Goal: Transaction & Acquisition: Purchase product/service

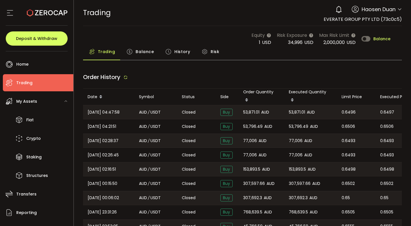
type input "***"
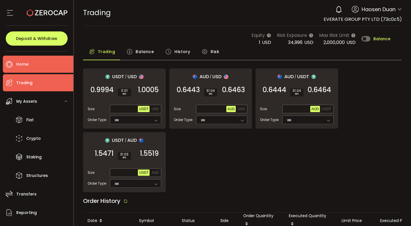
click at [55, 62] on li "Home" at bounding box center [38, 64] width 70 height 17
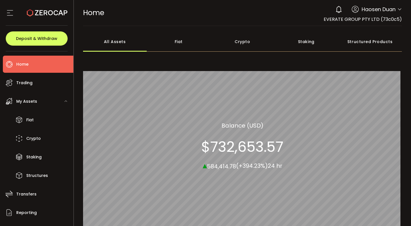
click at [232, 37] on div "Crypto" at bounding box center [243, 42] width 64 height 20
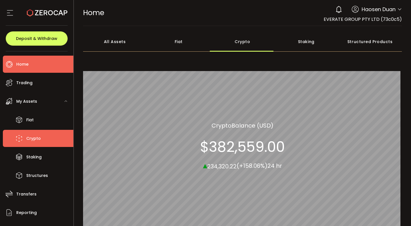
click at [54, 145] on li "Crypto" at bounding box center [38, 138] width 70 height 17
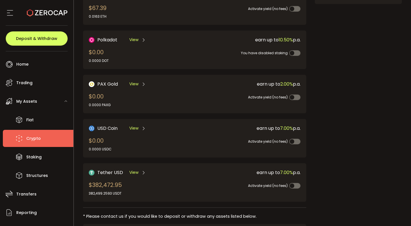
scroll to position [153, 0]
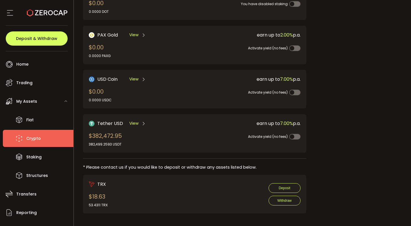
click at [138, 126] on div "View" at bounding box center [137, 123] width 17 height 7
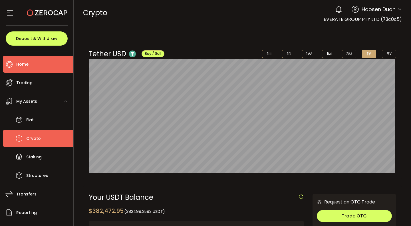
click at [64, 71] on li "Home" at bounding box center [38, 64] width 70 height 17
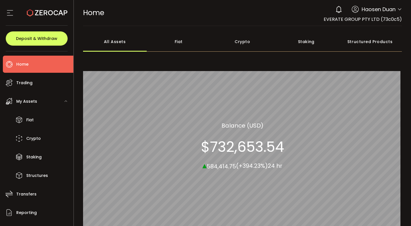
click at [230, 38] on div "Crypto" at bounding box center [243, 42] width 64 height 20
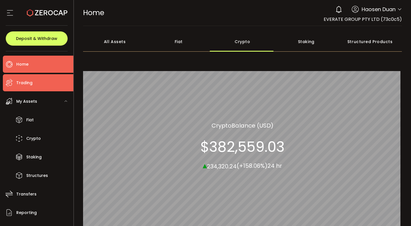
click at [35, 86] on li "Trading" at bounding box center [38, 82] width 70 height 17
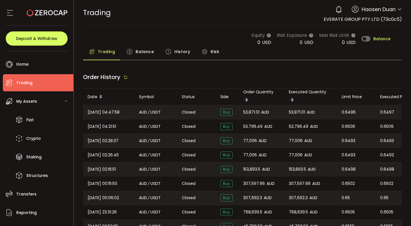
type input "***"
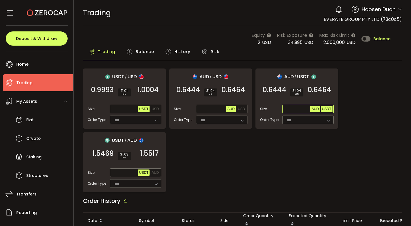
click at [323, 107] on span "USDT" at bounding box center [326, 109] width 9 height 4
click at [292, 107] on input "text" at bounding box center [296, 109] width 27 height 6
type input "*******"
click at [324, 93] on span "0.6465" at bounding box center [319, 90] width 23 height 6
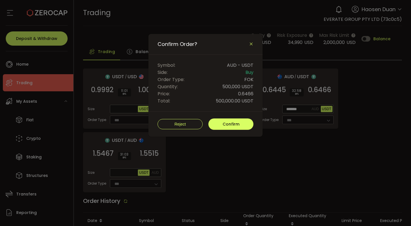
click at [249, 45] on icon "Close" at bounding box center [251, 44] width 5 height 5
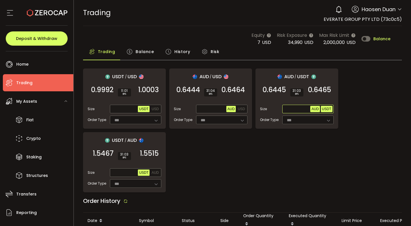
click at [326, 110] on span "USDT" at bounding box center [326, 109] width 9 height 4
click at [293, 108] on input "text" at bounding box center [296, 109] width 27 height 6
type input "*******"
drag, startPoint x: 303, startPoint y: 108, endPoint x: 277, endPoint y: 108, distance: 25.7
click at [277, 108] on div "Size ******* AUD USDT" at bounding box center [297, 109] width 74 height 9
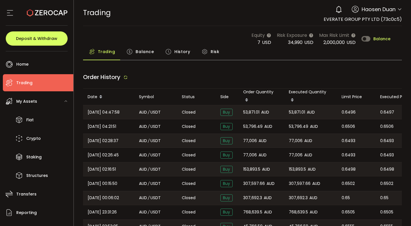
type input "***"
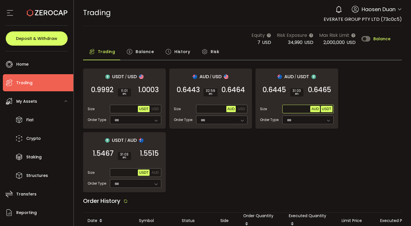
click at [323, 112] on button "USDT" at bounding box center [327, 109] width 12 height 6
click at [290, 111] on input "text" at bounding box center [296, 109] width 27 height 6
paste input "*******"
type input "*******"
click at [327, 92] on span "0.6465" at bounding box center [319, 90] width 23 height 6
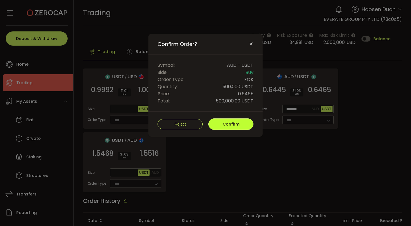
click at [240, 123] on button "Confirm" at bounding box center [230, 123] width 45 height 11
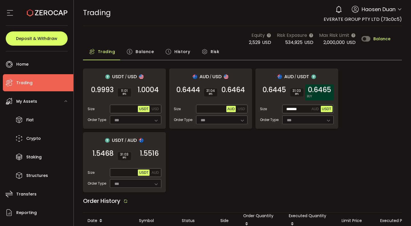
click at [322, 91] on span "0.6465" at bounding box center [319, 90] width 23 height 6
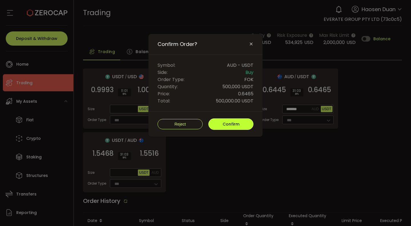
click at [221, 121] on button "Confirm" at bounding box center [230, 123] width 45 height 11
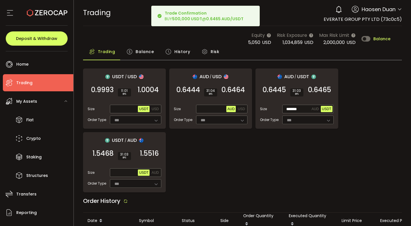
click at [152, 52] on span "Balance" at bounding box center [145, 51] width 18 height 11
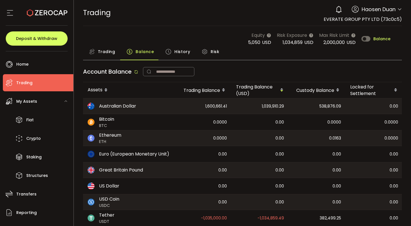
click at [175, 53] on span "History" at bounding box center [182, 51] width 16 height 11
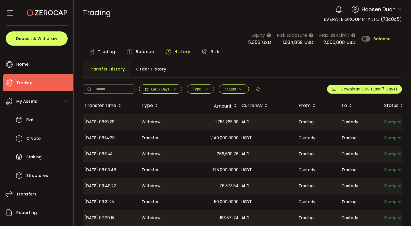
click at [276, 78] on div "**********" at bounding box center [242, 88] width 319 height 20
click at [148, 57] on span "Balance" at bounding box center [145, 51] width 18 height 11
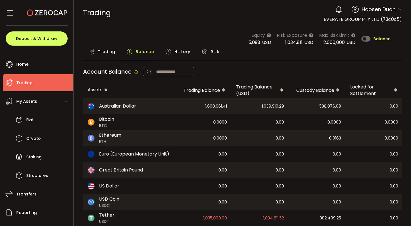
click at [113, 57] on span "Trading" at bounding box center [106, 51] width 17 height 11
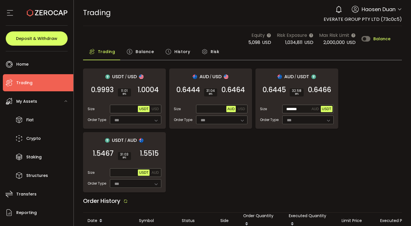
click at [147, 52] on span "Balance" at bounding box center [145, 51] width 18 height 11
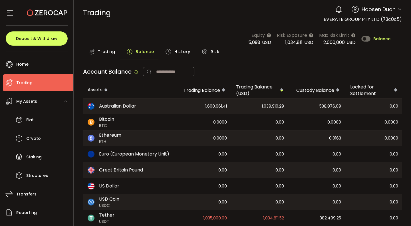
click at [177, 53] on span "History" at bounding box center [182, 51] width 16 height 11
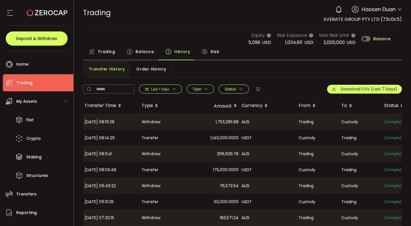
click at [148, 71] on span "Order History" at bounding box center [151, 68] width 30 height 11
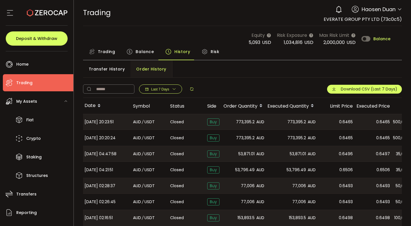
click at [106, 51] on span "Trading" at bounding box center [106, 51] width 17 height 11
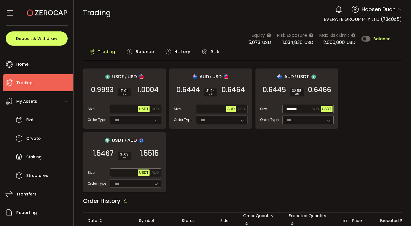
click at [136, 52] on span "Balance" at bounding box center [145, 51] width 18 height 11
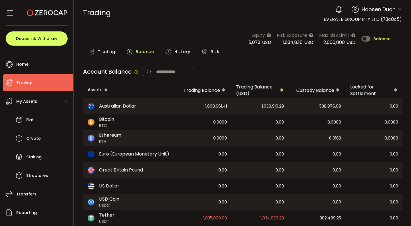
scroll to position [21, 0]
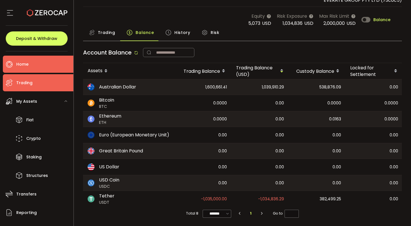
click at [49, 65] on li "Home" at bounding box center [38, 64] width 70 height 17
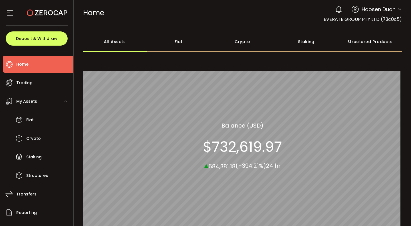
click at [179, 42] on div "Fiat" at bounding box center [179, 42] width 64 height 20
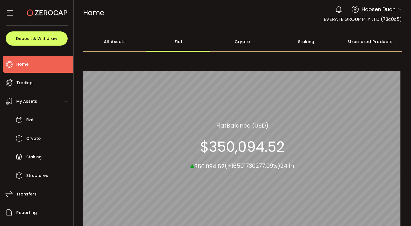
click at [235, 45] on div "Crypto" at bounding box center [243, 42] width 64 height 20
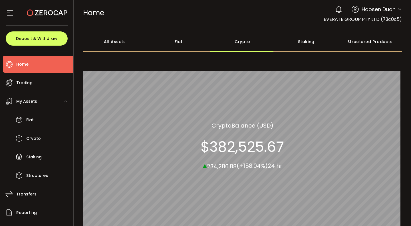
click at [159, 40] on div "Fiat" at bounding box center [179, 42] width 64 height 20
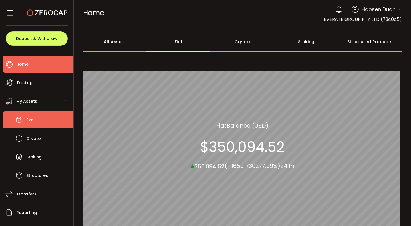
click at [51, 120] on li "Fiat" at bounding box center [38, 119] width 70 height 17
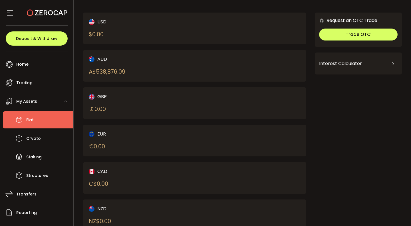
scroll to position [33, 0]
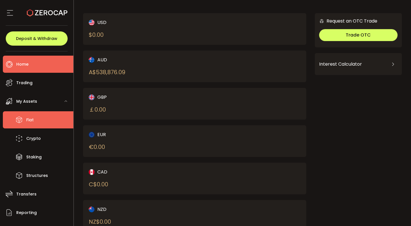
click at [35, 60] on li "Home" at bounding box center [38, 64] width 70 height 17
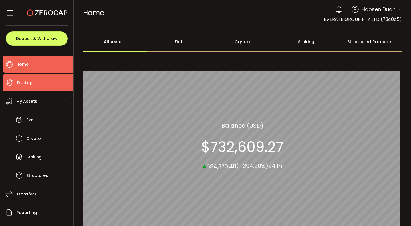
click at [44, 78] on li "Trading" at bounding box center [38, 82] width 70 height 17
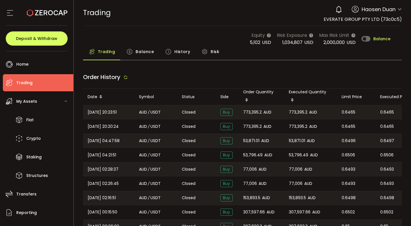
type input "***"
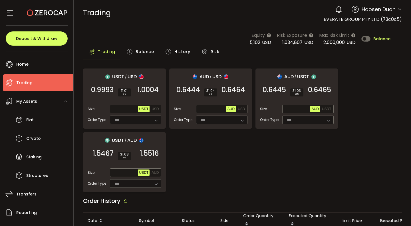
click at [319, 182] on div "USDT / USD 0.9993 SELL 11.01 BPS 1.0004 BUY Size Max USDT USD Order Type *** FO…" at bounding box center [242, 130] width 319 height 124
click at [181, 51] on span "History" at bounding box center [182, 51] width 16 height 11
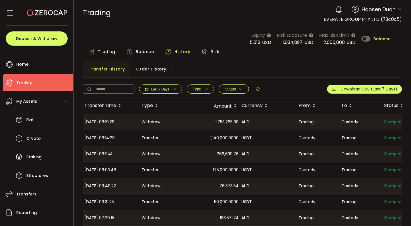
click at [141, 65] on span "Order History" at bounding box center [151, 68] width 30 height 11
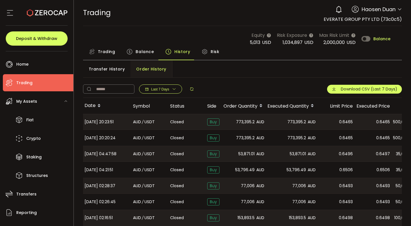
click at [111, 54] on span "Trading" at bounding box center [106, 51] width 17 height 11
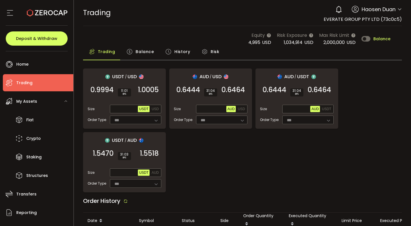
click at [278, 13] on div "TRADING Buy Power $0.00 USD Trading Trading Your verification is pending 0 Haos…" at bounding box center [242, 13] width 319 height 26
click at [146, 54] on span "Balance" at bounding box center [145, 51] width 18 height 11
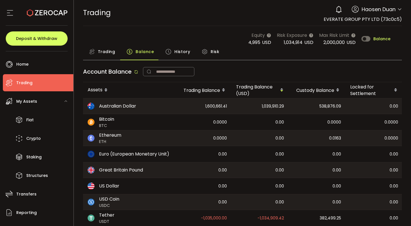
click at [185, 49] on span "History" at bounding box center [182, 51] width 16 height 11
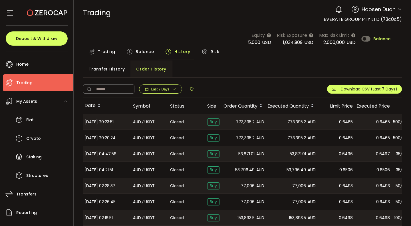
click at [100, 52] on span "Trading" at bounding box center [106, 51] width 17 height 11
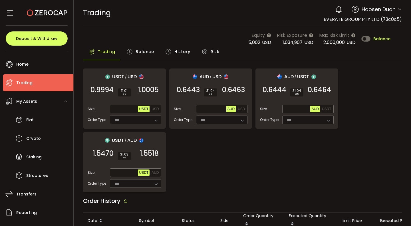
click at [233, 37] on div "Equity 5,002 USD Risk Exposure 1,034,907 USD Max Risk Limit 2,000,000 USD Balan…" at bounding box center [242, 39] width 319 height 14
click at [152, 58] on div "Balance" at bounding box center [140, 53] width 39 height 14
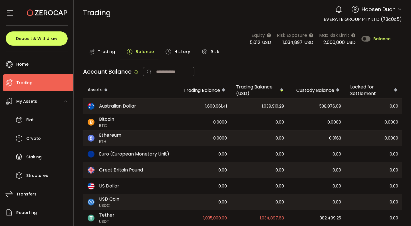
click at [180, 53] on span "History" at bounding box center [182, 51] width 16 height 11
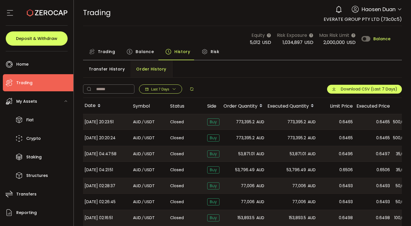
click at [109, 50] on span "Trading" at bounding box center [106, 51] width 17 height 11
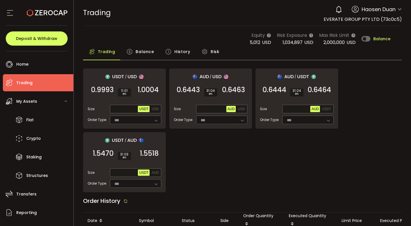
click at [163, 9] on div "TRADING Buy Power $0.00 USD Trading Trading Your verification is pending 0 Haos…" at bounding box center [242, 13] width 319 height 26
